Goal: Ask a question: Seek information or help from site administrators or community

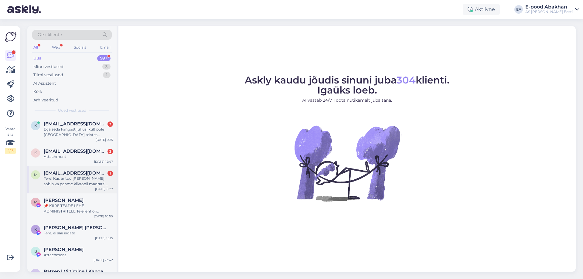
click at [63, 180] on div "Tere! Kas antud kangas sobib ka pehme kiiktooli madratsi katteks? https://www.a…" at bounding box center [78, 181] width 69 height 11
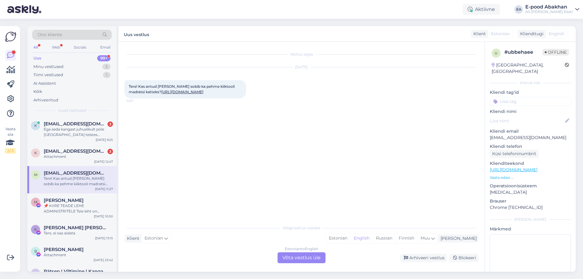
click at [192, 92] on link "https://www.abakhan.ee/samet-must" at bounding box center [182, 92] width 42 height 5
click at [306, 256] on div "Estonian to English Võta vestlus üle" at bounding box center [302, 257] width 48 height 11
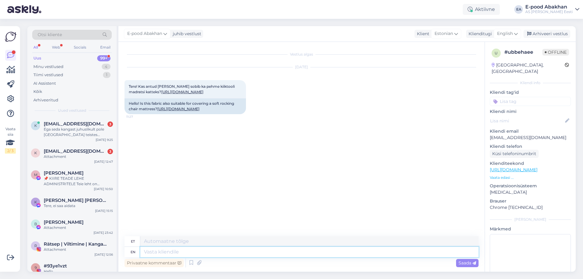
click at [160, 253] on textarea at bounding box center [309, 252] width 338 height 10
type textarea "Tere1"
type textarea "Tere!"
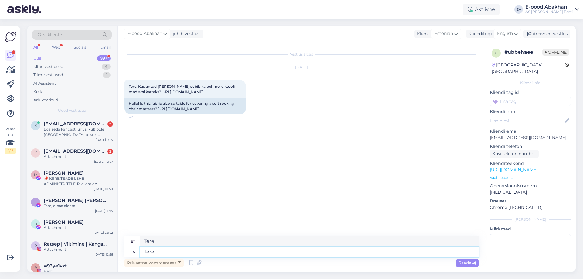
type textarea "Tere!"
click at [171, 241] on textarea "Tere!" at bounding box center [309, 241] width 338 height 10
drag, startPoint x: 165, startPoint y: 252, endPoint x: 33, endPoint y: 248, distance: 131.6
click at [68, 252] on div "Otsi kliente All Web Socials Email Uus 99+ Minu vestlused 4 Tiimi vestlused 1 A…" at bounding box center [301, 149] width 549 height 246
click at [158, 239] on textarea at bounding box center [309, 241] width 338 height 10
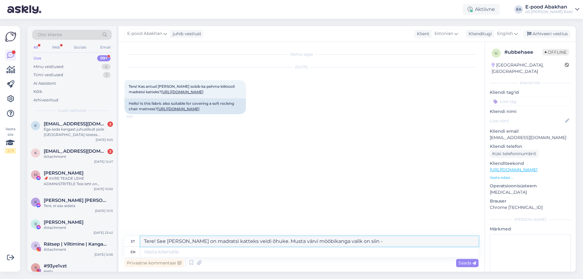
paste textarea "https://www.abakhan.ee/senill-mooblikangas-must-s1"
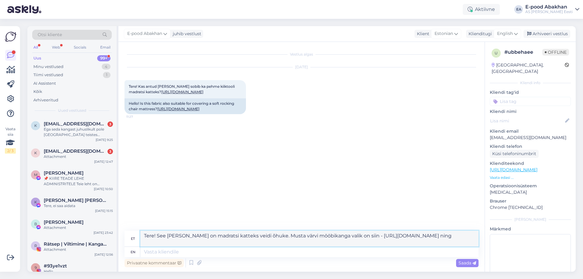
paste textarea "https://www.abakhan.ee/mooblikangas-lumos-19-must"
click at [355, 236] on textarea "Tere! See kangas on madratsi katteks veidi õhuke. Musta värvi mööbikanga valik …" at bounding box center [309, 239] width 338 height 16
type textarea "Tere! See kangas on madratsi katteks veidi õhuke. Musta värvi mööbikanga valik …"
click at [465, 262] on span "Saada" at bounding box center [468, 262] width 18 height 5
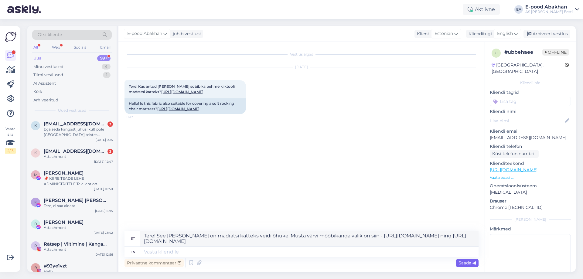
click at [462, 262] on span "Saada" at bounding box center [468, 262] width 18 height 5
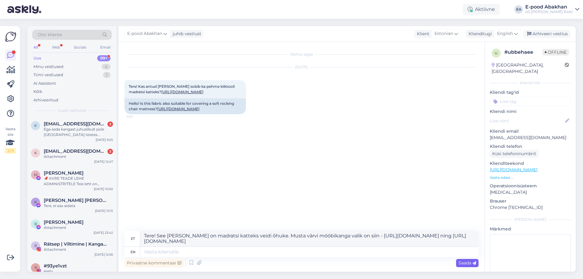
click at [462, 262] on span "Saada" at bounding box center [468, 262] width 18 height 5
drag, startPoint x: 314, startPoint y: 241, endPoint x: 116, endPoint y: 227, distance: 198.3
click at [115, 236] on div "Otsi kliente All Web Socials Email Uus 99+ Minu vestlused 4 Tiimi vestlused 1 A…" at bounding box center [301, 149] width 549 height 246
click at [147, 253] on textarea at bounding box center [309, 252] width 338 height 10
paste textarea "Tere! See kangas on madratsi katteks veidi õhuke. Musta värvi mööbikanga valik …"
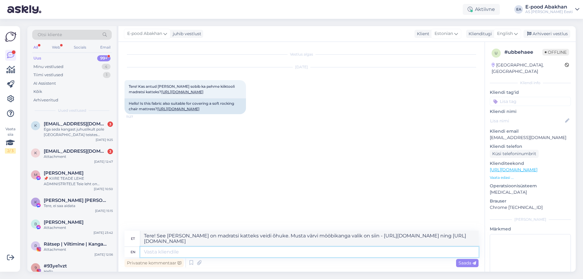
type textarea "Tere! See kangas on madratsi katteks veidi õhuke. Musta värvi mööbikanga valik …"
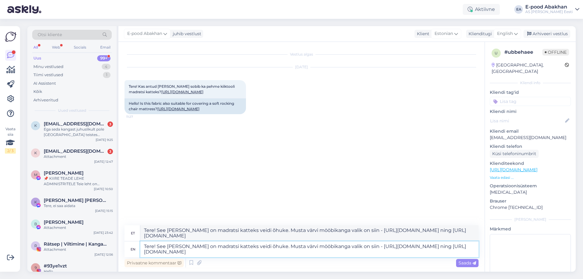
type textarea "Tere! See kangas on madratsi katteks veidi õhuke. Musta värvi mööbikanga valik …"
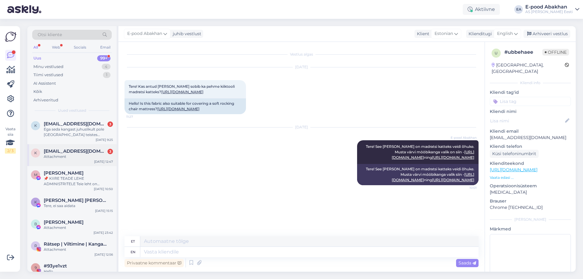
click at [79, 152] on span "Kristel.sarv@gmail.com" at bounding box center [75, 151] width 63 height 5
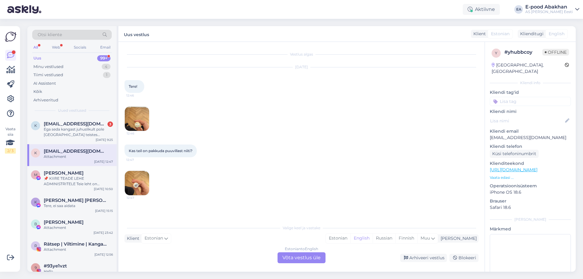
click at [138, 182] on img at bounding box center [137, 183] width 24 height 24
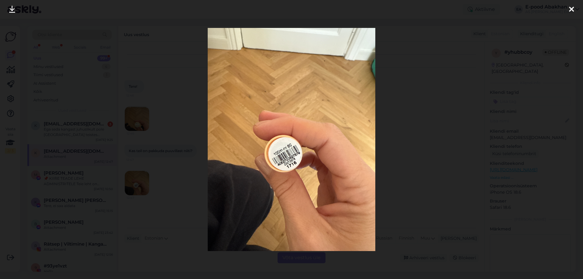
click at [572, 7] on icon at bounding box center [571, 10] width 5 height 8
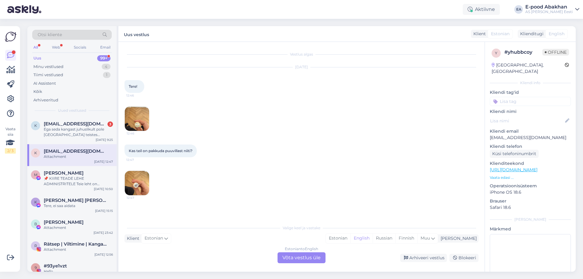
click at [292, 255] on div "Estonian to English Võta vestlus üle" at bounding box center [302, 257] width 48 height 11
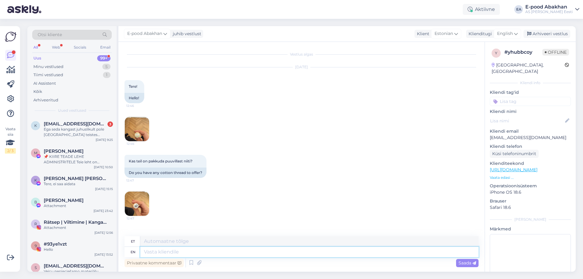
click at [170, 249] on textarea at bounding box center [309, 252] width 338 height 10
type textarea "Tere!"
type textarea "Tere! Meie"
type textarea "Tere! Minu"
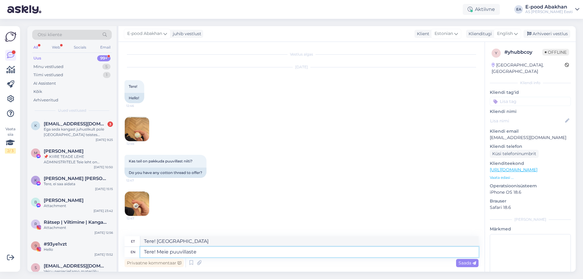
type textarea "Tere! Meie puuvillaste n"
type textarea "Tere! Meie puuvillaste"
type textarea "Tere! Meie puuvillaste niiti"
type textarea "Tere! Meie puuvillaste niitide va"
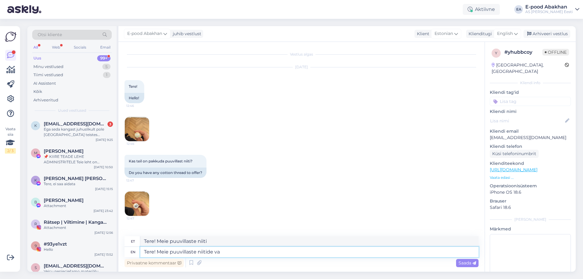
type textarea "Tere! Meie puuvillaste niitide"
type textarea "Tere! Meie puuvillaste niitide valik o"
type textarea "Tere! Meie puuvillaste niitide valik"
type textarea "Tere! Meie puuvillaste niitide valik on si"
type textarea "Tere! Meie puuvillaste niitide valik on"
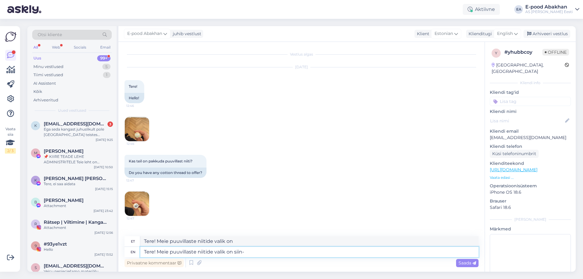
type textarea "Tere! Meie puuvillaste niitide valik on siin-"
paste textarea "https://www.abakhan.ee/puuvillane-niit-cotto-80-500-m-10-tooni"
type textarea "Tere! Meie puuvillaste niitide valik on siin- https://www.abakhan.ee/puuvillane…"
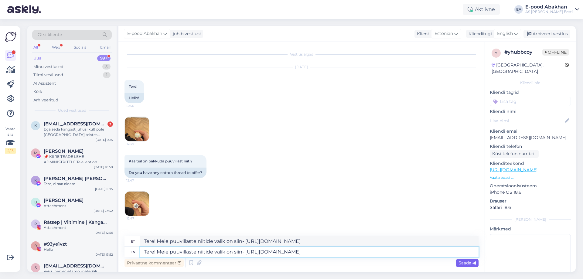
type textarea "Tere! Meie puuvillaste niitide valik on siin- https://www.abakhan.ee/puuvillane…"
click at [464, 264] on span "Saada" at bounding box center [468, 262] width 18 height 5
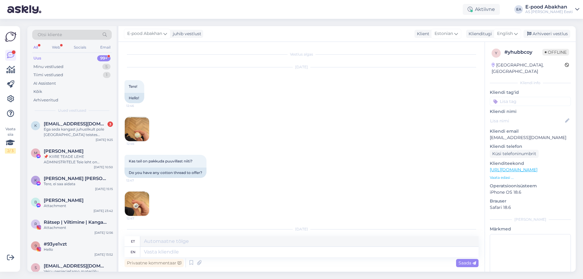
scroll to position [63, 0]
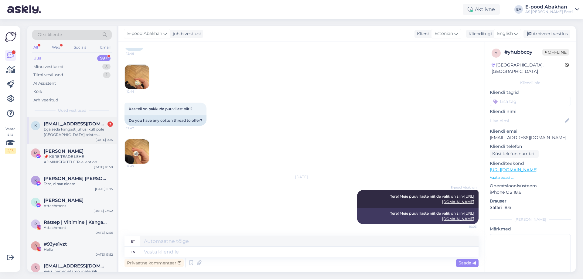
click at [63, 125] on span "[EMAIL_ADDRESS][DOMAIN_NAME]" at bounding box center [75, 123] width 63 height 5
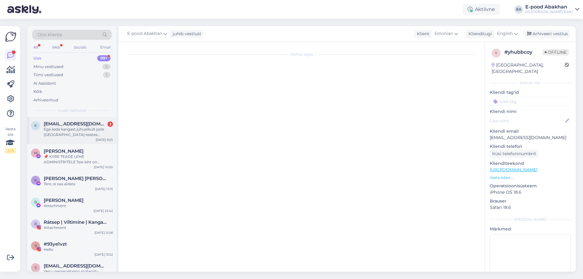
scroll to position [0, 0]
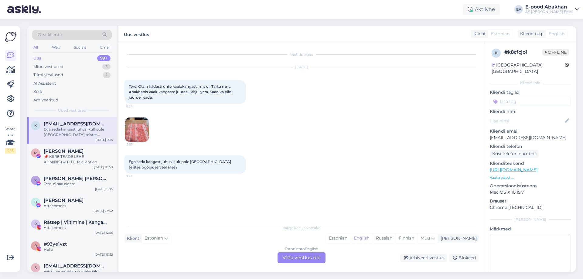
click at [139, 133] on img at bounding box center [137, 130] width 24 height 24
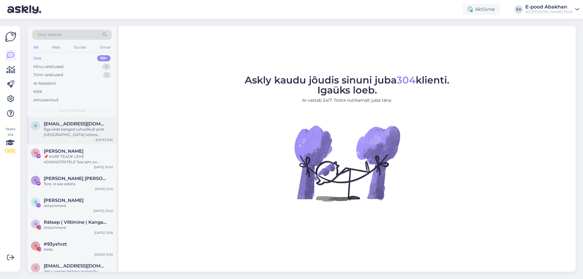
click at [73, 132] on div "Ega seda kangast juhuslikult pole [GEOGRAPHIC_DATA] teistes poodides veel alles?" at bounding box center [78, 132] width 69 height 11
